Goal: Navigation & Orientation: Find specific page/section

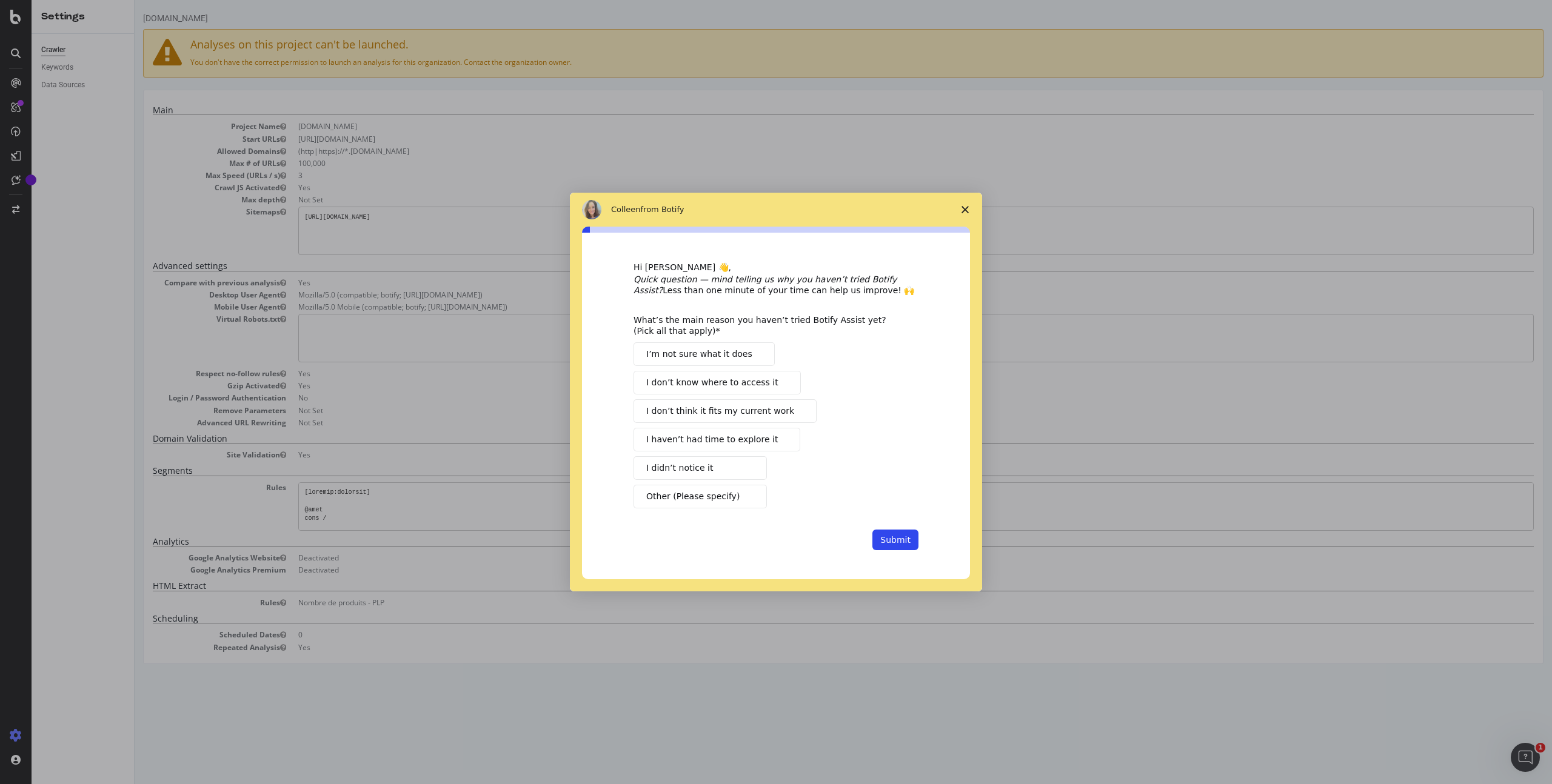
click at [966, 207] on polygon "Close survey" at bounding box center [965, 209] width 7 height 7
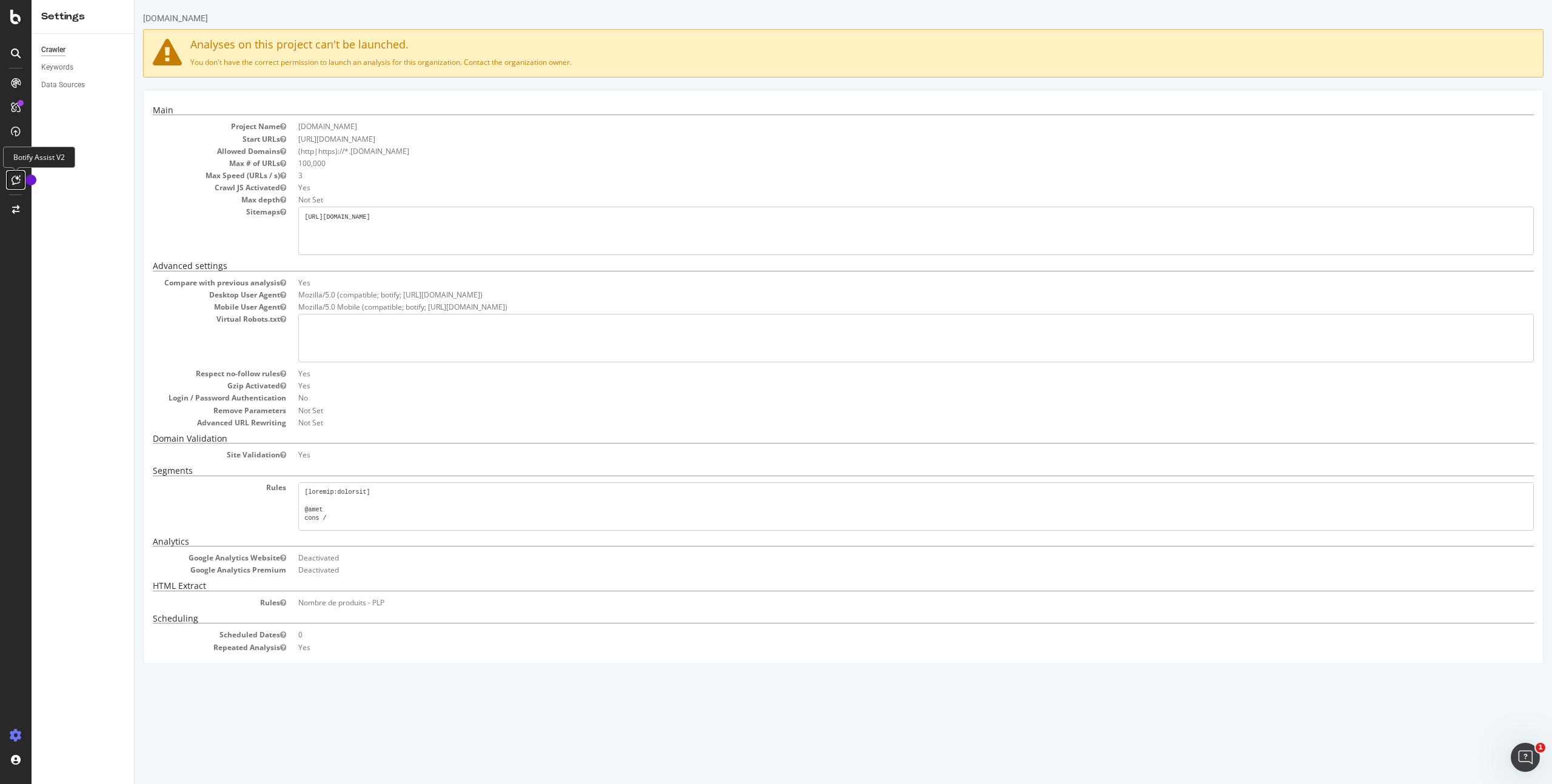
click at [18, 183] on icon at bounding box center [16, 180] width 9 height 10
click at [18, 154] on icon at bounding box center [16, 156] width 10 height 10
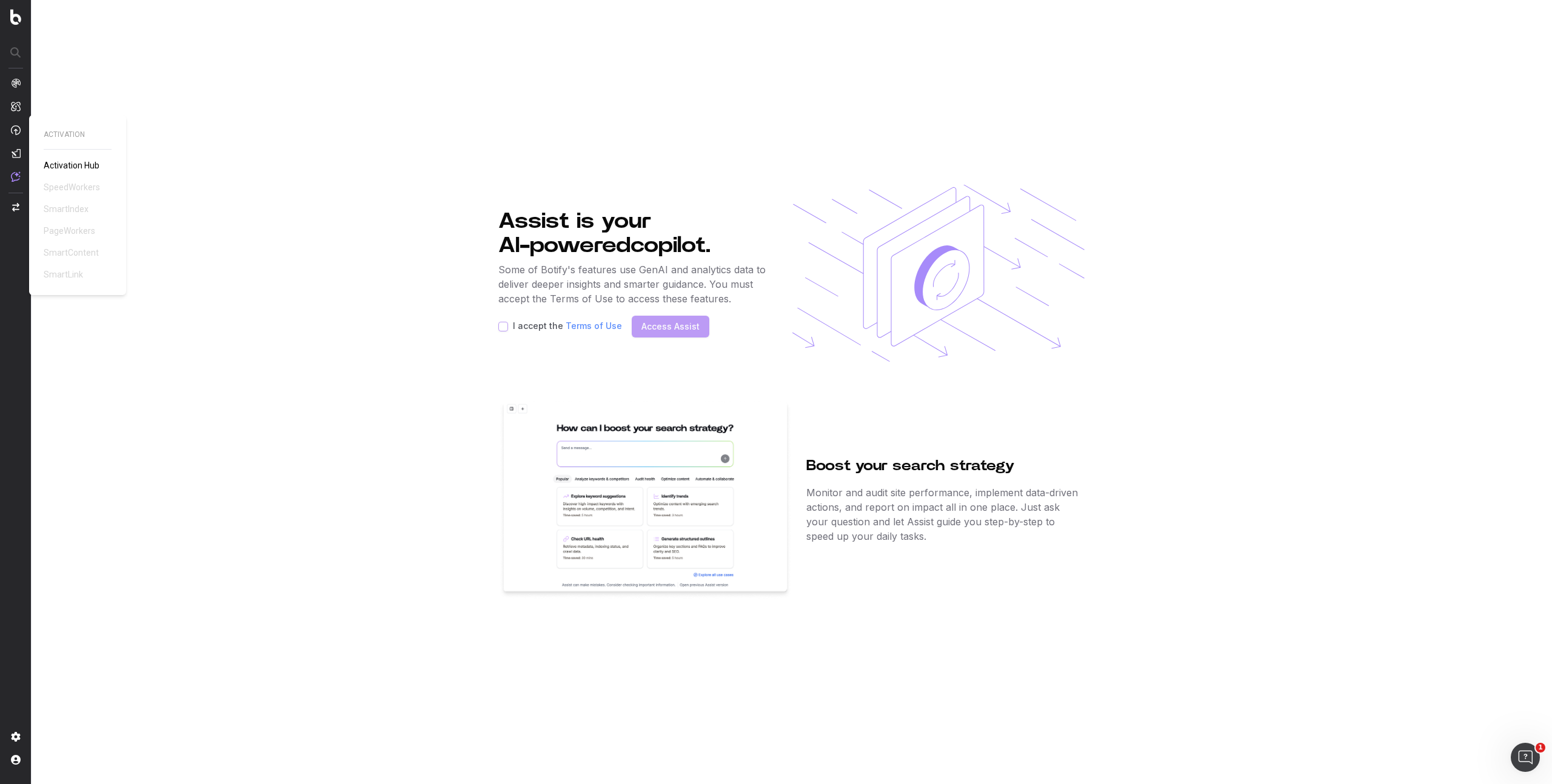
click at [17, 134] on img at bounding box center [16, 129] width 10 height 10
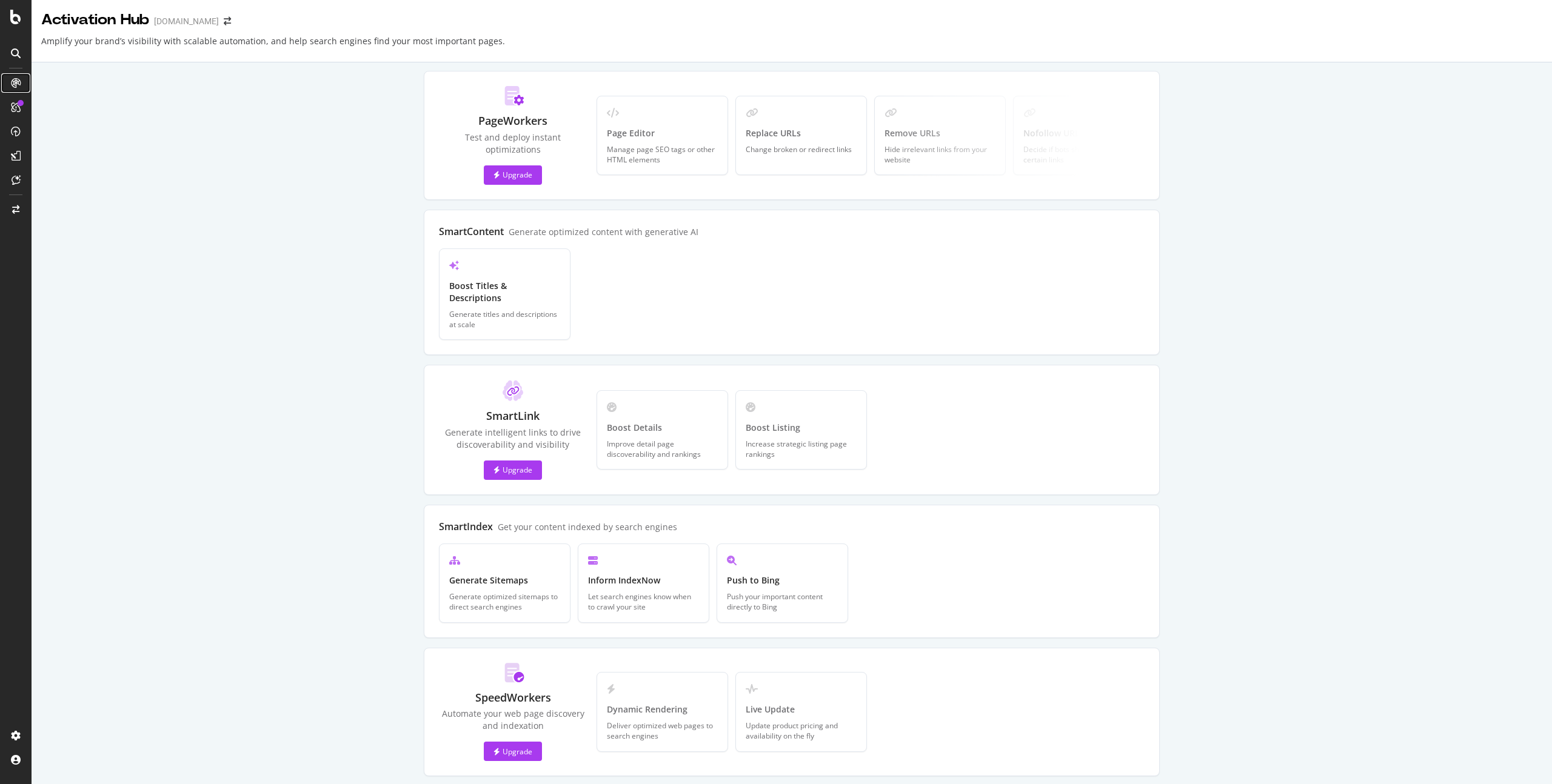
click at [17, 87] on icon at bounding box center [16, 83] width 10 height 10
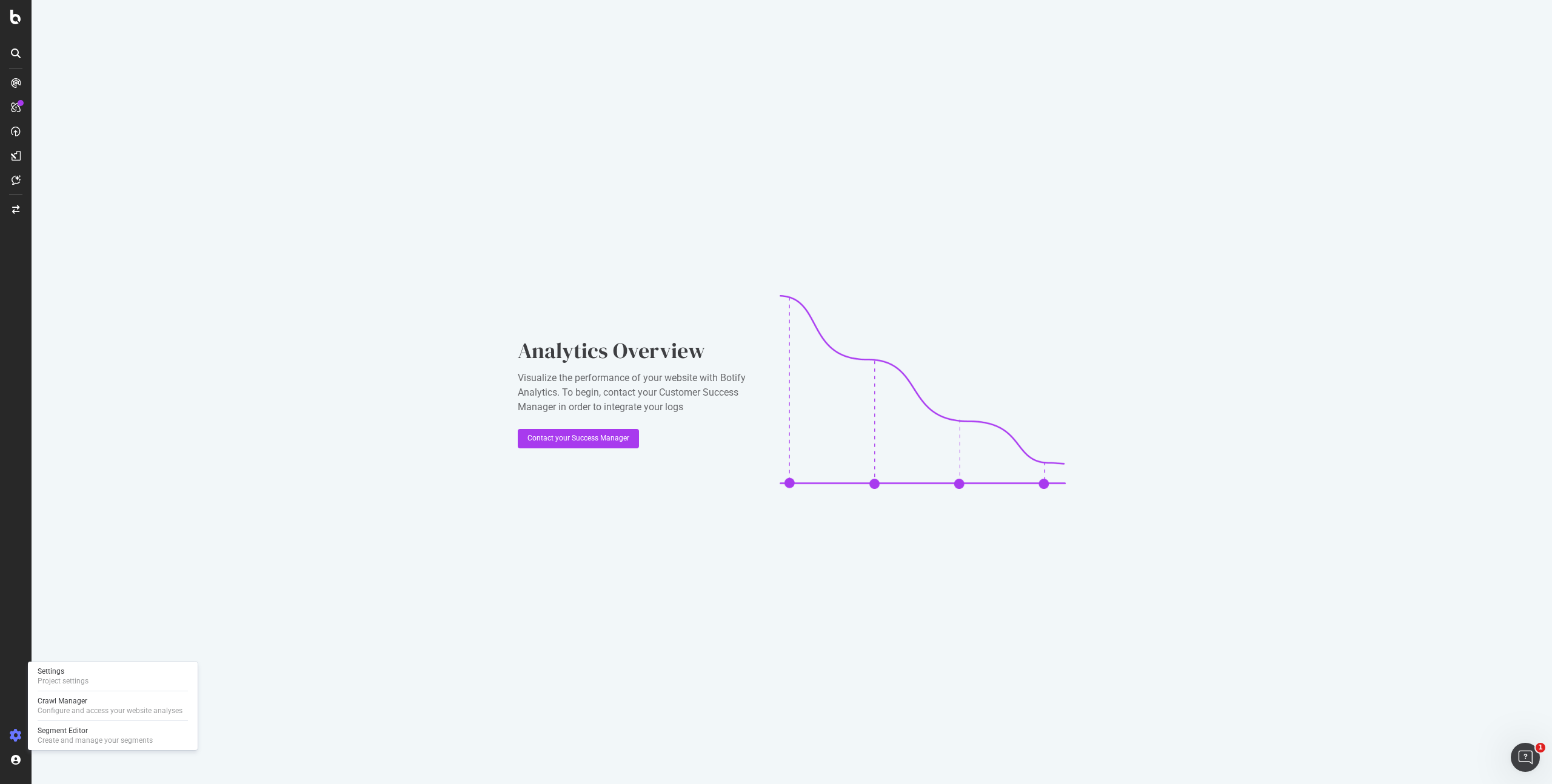
click at [15, 738] on icon at bounding box center [16, 735] width 12 height 12
click at [17, 215] on div at bounding box center [15, 209] width 29 height 19
